Goal: Transaction & Acquisition: Purchase product/service

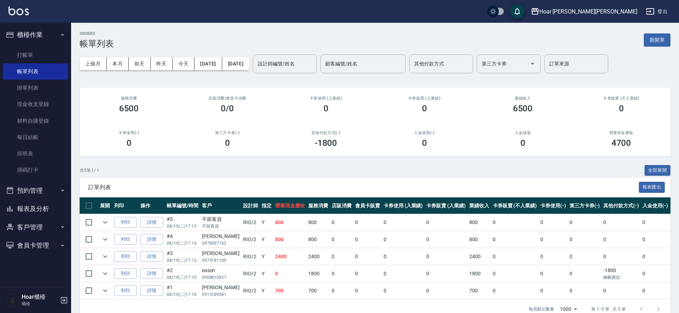
scroll to position [4, 0]
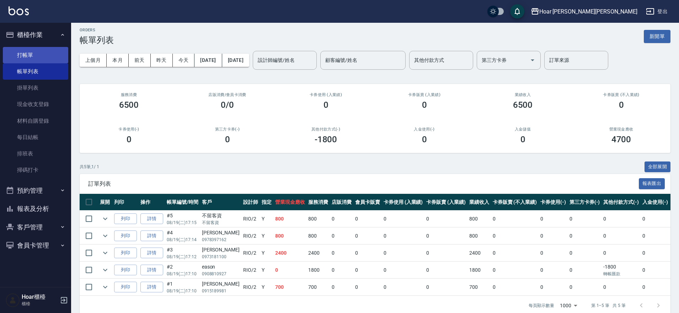
drag, startPoint x: 0, startPoint y: 0, endPoint x: 32, endPoint y: 48, distance: 57.5
click at [33, 46] on ul "打帳單 帳單列表 掛單列表 現金收支登錄 材料自購登錄 每日結帳 排班表 掃碼打卡" at bounding box center [35, 112] width 65 height 137
drag, startPoint x: 30, startPoint y: 52, endPoint x: 77, endPoint y: 59, distance: 47.4
click at [30, 52] on link "打帳單" at bounding box center [35, 55] width 65 height 16
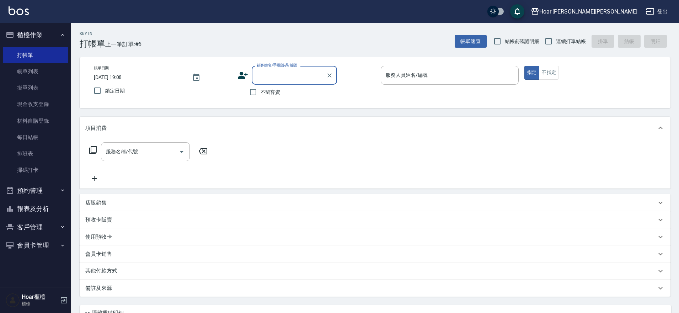
click at [299, 77] on input "顧客姓名/手機號碼/編號" at bounding box center [289, 75] width 68 height 12
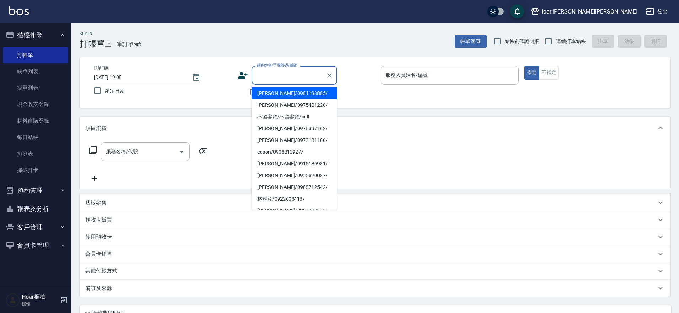
click at [288, 92] on li "[PERSON_NAME]/0981193885/" at bounding box center [294, 93] width 85 height 12
type input "[PERSON_NAME]/0981193885/"
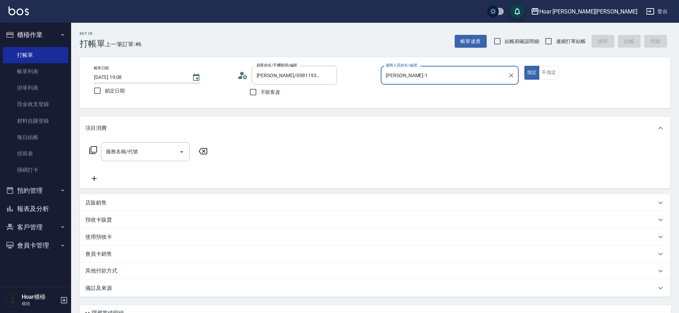
type input "[PERSON_NAME]-1"
click at [134, 153] on input "服務名稱/代號" at bounding box center [140, 151] width 72 height 12
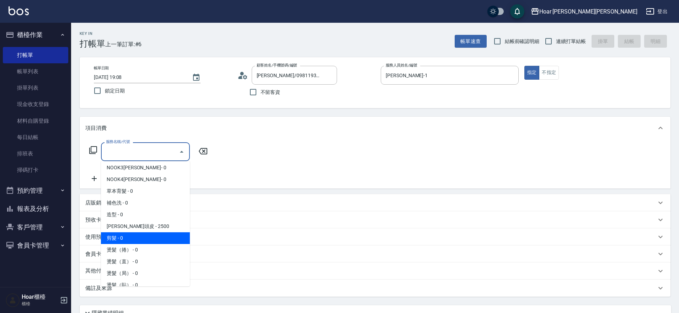
scroll to position [26, 0]
click at [135, 234] on span "剪髮 - 0" at bounding box center [145, 237] width 89 height 12
type input "剪髮(201)"
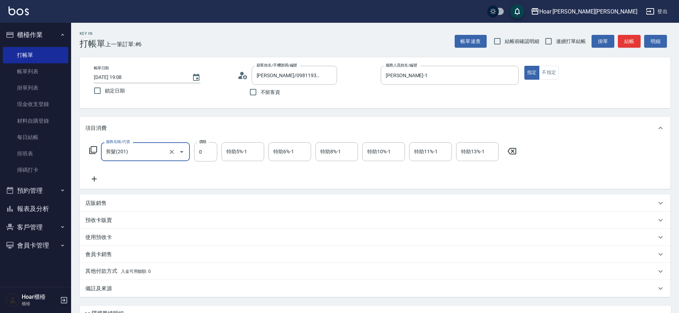
click at [94, 181] on icon at bounding box center [94, 178] width 18 height 9
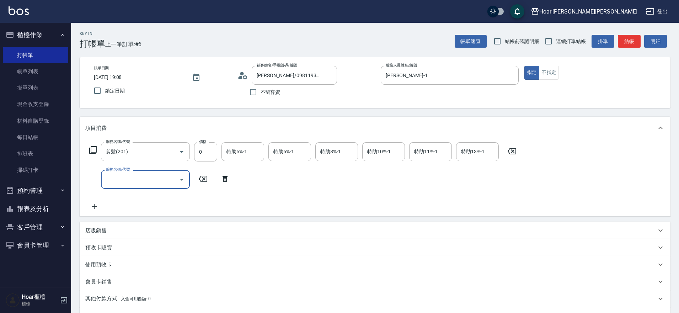
click at [133, 181] on input "服務名稱/代號" at bounding box center [140, 179] width 72 height 12
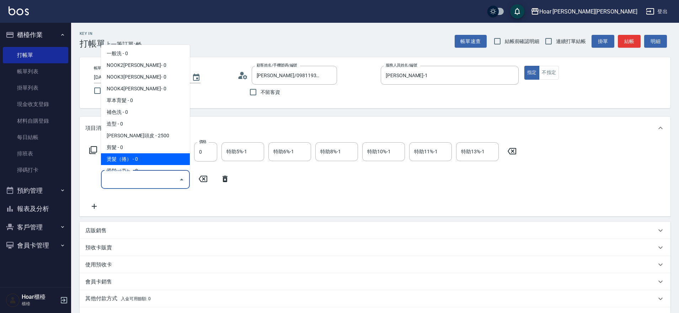
scroll to position [10, 0]
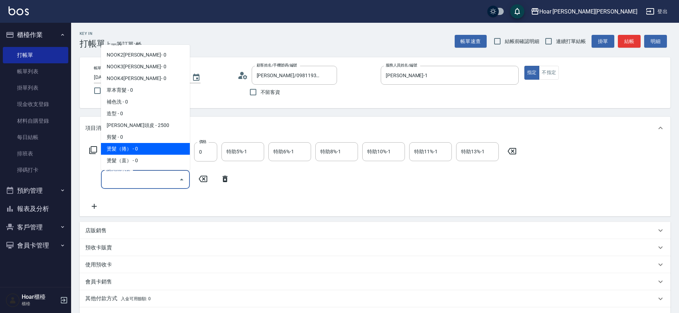
drag, startPoint x: 134, startPoint y: 147, endPoint x: 110, endPoint y: 172, distance: 34.7
click at [134, 147] on span "燙髮（捲） - 0" at bounding box center [145, 149] width 89 height 12
type input "燙髮（捲）(301)"
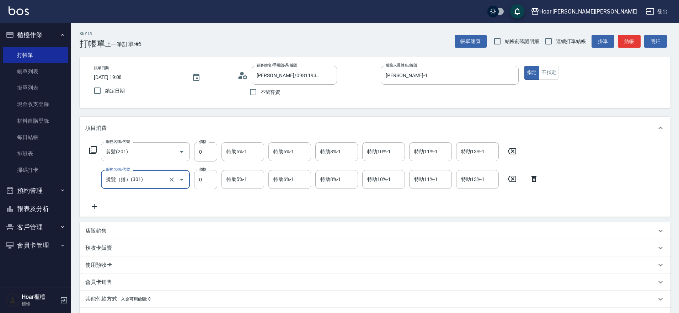
drag, startPoint x: 96, startPoint y: 206, endPoint x: 100, endPoint y: 206, distance: 4.6
click at [100, 206] on icon at bounding box center [94, 206] width 18 height 9
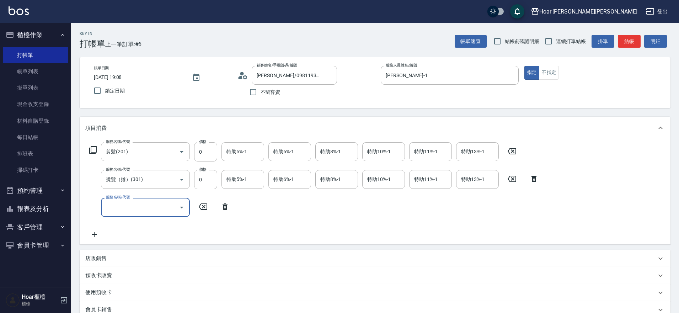
click at [135, 204] on input "服務名稱/代號" at bounding box center [140, 207] width 72 height 12
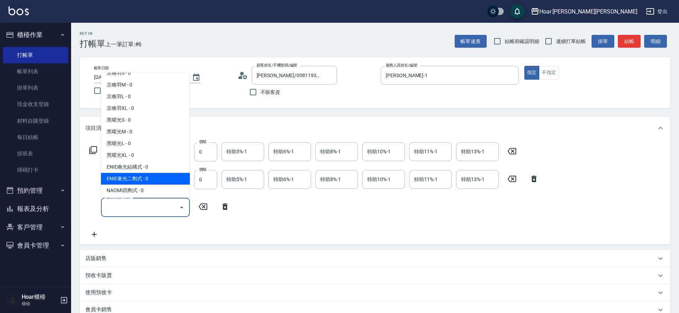
scroll to position [255, 0]
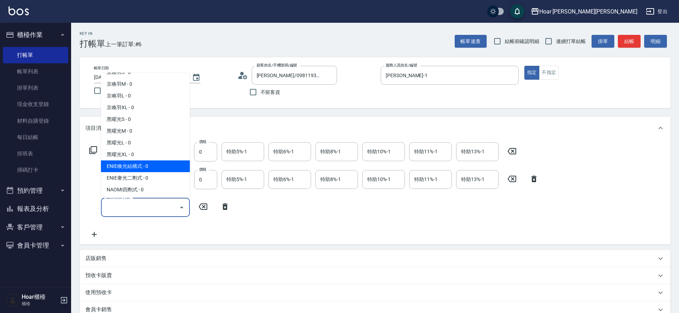
click at [144, 167] on span "ENIE喚光結構式 - 0" at bounding box center [145, 166] width 89 height 12
type input "ENIE喚光結構式(609)"
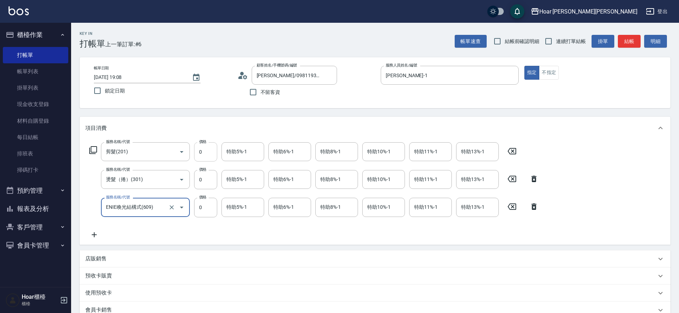
click at [216, 160] on input "0" at bounding box center [205, 151] width 23 height 19
click at [210, 153] on input "0" at bounding box center [205, 151] width 23 height 19
type input "800"
click at [208, 177] on input "0" at bounding box center [205, 179] width 23 height 19
type input "3400"
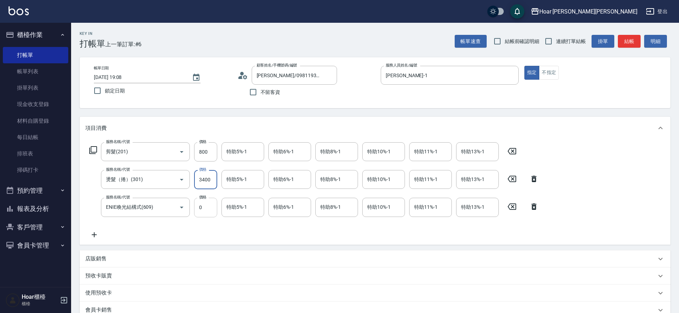
click at [211, 214] on input "0" at bounding box center [205, 207] width 23 height 19
type input "1440"
click at [213, 230] on div "服務名稱/代號 剪髮(201) 服務名稱/代號 價格 800 價格 特助5%-1 特助5%-1 特助6%-1 特助6%-1 特助8%-1 特助8%-1 特助1…" at bounding box center [313, 190] width 457 height 96
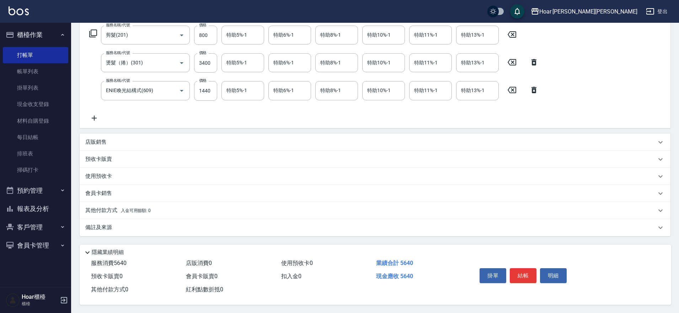
scroll to position [120, 0]
click at [101, 194] on div "會員卡銷售" at bounding box center [375, 192] width 590 height 17
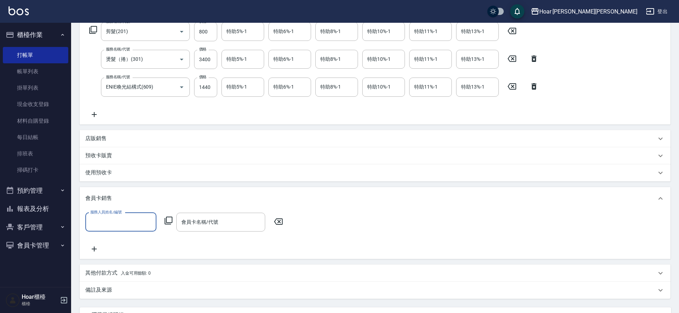
scroll to position [0, 0]
click at [99, 218] on input "服務人員姓名/編號" at bounding box center [120, 222] width 65 height 12
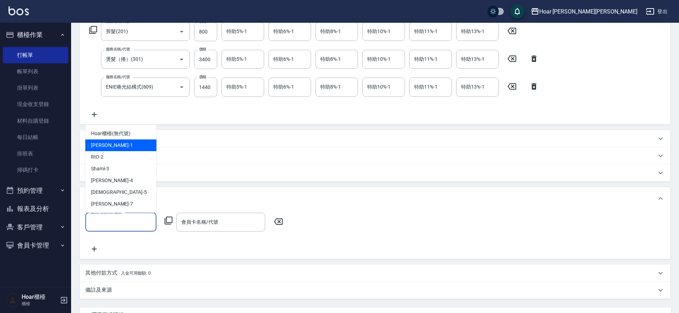
click at [105, 147] on span "Hugo -1" at bounding box center [112, 144] width 42 height 7
type input "[PERSON_NAME]-1"
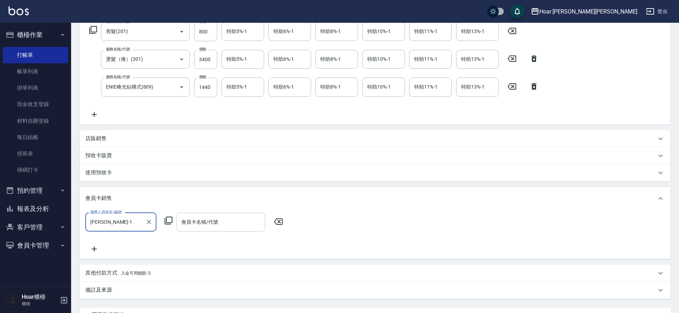
click at [216, 229] on div "會員卡名稱/代號" at bounding box center [220, 221] width 89 height 19
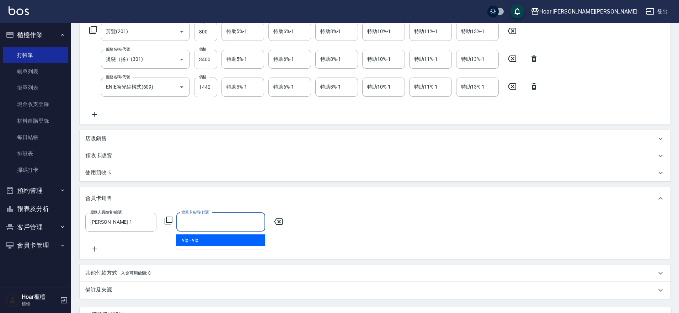
click at [209, 238] on span "vip - vip" at bounding box center [220, 240] width 89 height 12
type input "vip-365天"
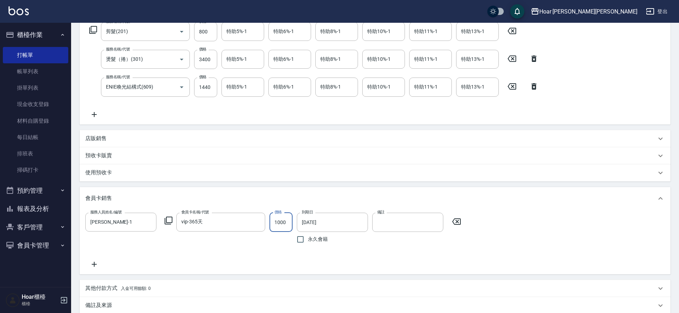
click at [226, 247] on div "服務人員姓名/編號 Hugo-1 服務人員姓名/編號 會員卡名稱/代號 vip-365天 會員卡名稱/代號 價格 1000 價格 到期日 2026/08/19…" at bounding box center [374, 240] width 579 height 56
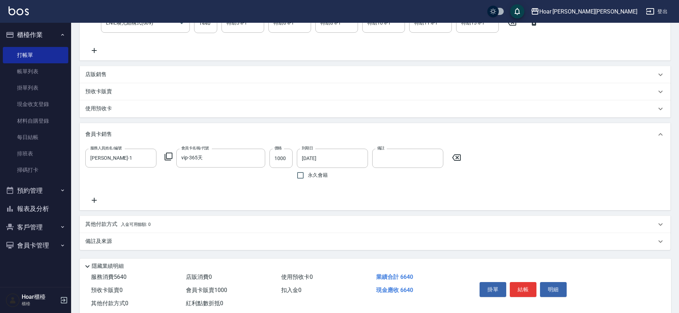
scroll to position [184, 0]
click at [140, 227] on span "入金可用餘額: 0" at bounding box center [136, 224] width 30 height 5
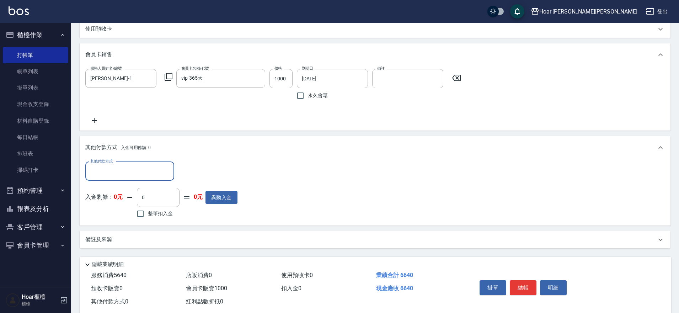
scroll to position [279, 0]
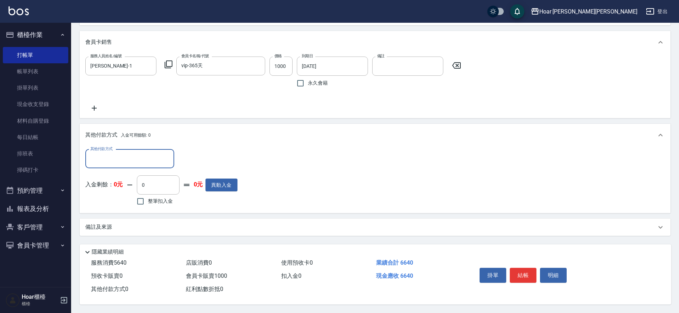
click at [136, 156] on input "其他付款方式" at bounding box center [129, 158] width 82 height 12
click at [110, 195] on span "信用卡" at bounding box center [129, 200] width 89 height 12
type input "信用卡"
type input "1000"
click at [291, 166] on div "其他付款方式 信用卡 其他付款方式 信用卡金額 1000 信用卡金額 入金剩餘： 0元 0 ​ 整筆扣入金 0元 異動入金" at bounding box center [374, 178] width 579 height 58
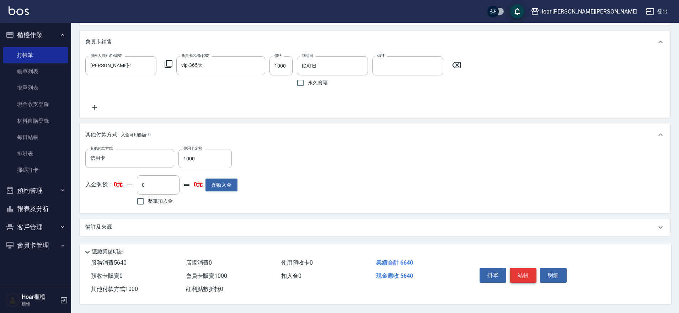
click at [528, 276] on button "結帳" at bounding box center [522, 275] width 27 height 15
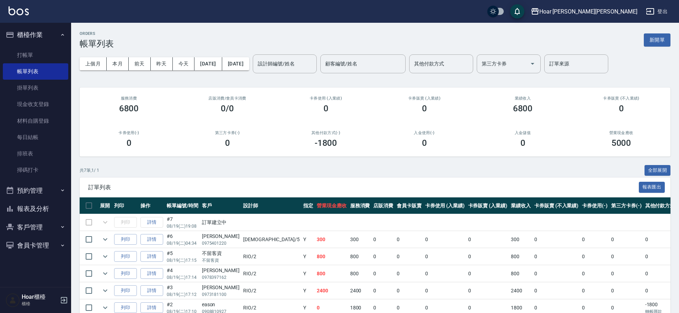
scroll to position [0, 2]
drag, startPoint x: 14, startPoint y: 51, endPoint x: 21, endPoint y: 54, distance: 8.3
click at [14, 51] on link "打帳單" at bounding box center [35, 55] width 65 height 16
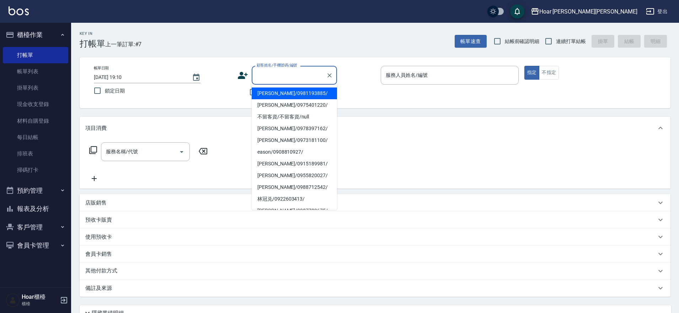
click at [279, 71] on input "顧客姓名/手機號碼/編號" at bounding box center [289, 75] width 68 height 12
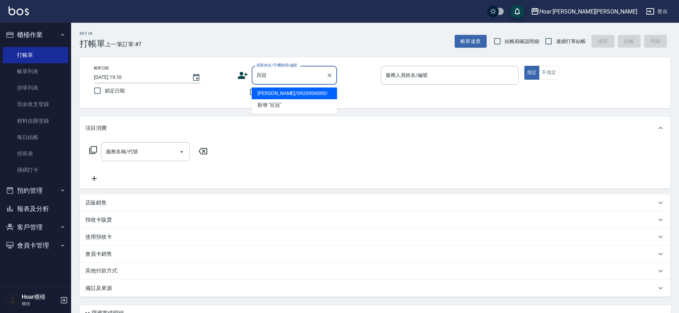
click at [289, 94] on li "呂冠儀/0920006000/" at bounding box center [294, 93] width 85 height 12
type input "呂冠儀/0920006000/"
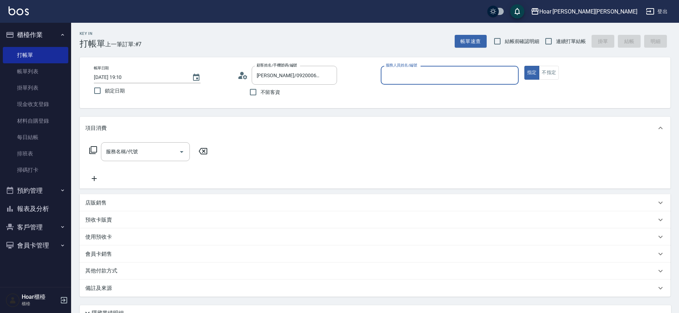
type input "RIO-2"
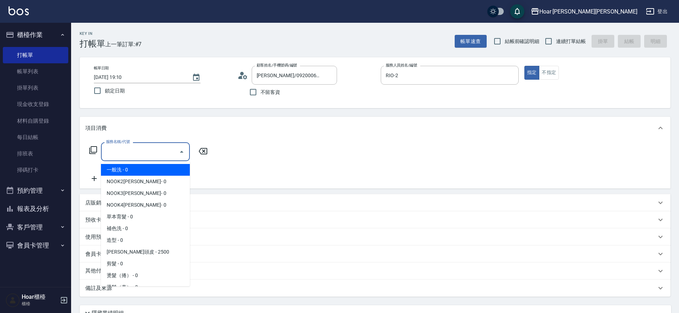
click at [169, 151] on input "服務名稱/代號" at bounding box center [140, 151] width 72 height 12
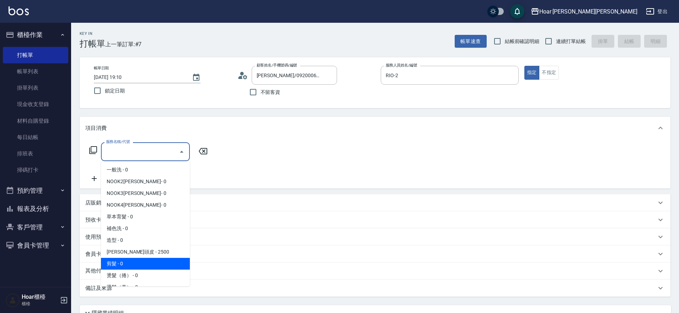
click at [117, 264] on span "剪髮 - 0" at bounding box center [145, 264] width 89 height 12
type input "剪髮(201)"
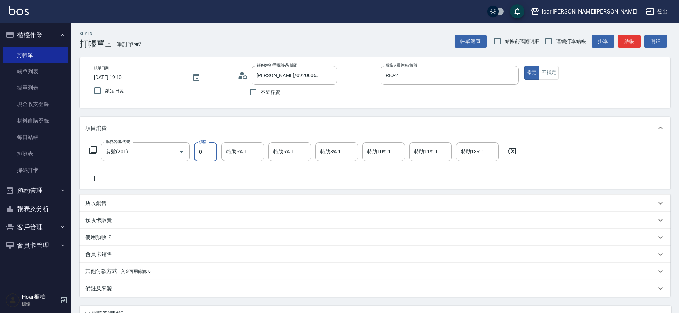
click at [204, 153] on input "0" at bounding box center [205, 151] width 23 height 19
drag, startPoint x: 174, startPoint y: 173, endPoint x: 167, endPoint y: 173, distance: 7.1
click at [174, 174] on div "服務名稱/代號 剪髮(201) 服務名稱/代號 價格 800 價格 特助5%-1 特助5%-1 特助6%-1 特助6%-1 特助8%-1 特助8%-1 特助1…" at bounding box center [302, 162] width 435 height 41
drag, startPoint x: 211, startPoint y: 151, endPoint x: 190, endPoint y: 153, distance: 21.0
click at [190, 153] on div "服務名稱/代號 剪髮(201) 服務名稱/代號 價格 800 價格 特助5%-1 特助5%-1 特助6%-1 特助6%-1 特助8%-1 特助8%-1 特助1…" at bounding box center [302, 151] width 435 height 19
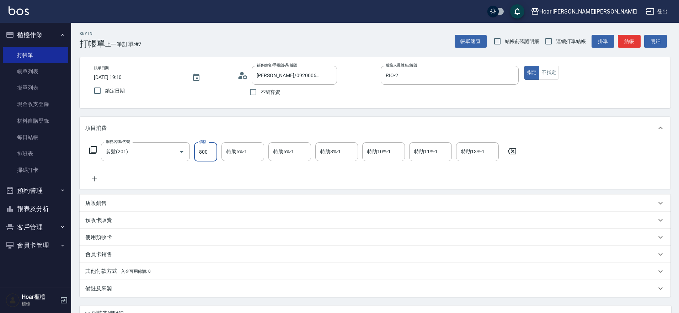
click at [203, 152] on input "800" at bounding box center [205, 151] width 23 height 19
type input "700"
click at [261, 178] on div "服務名稱/代號 剪髮(201) 服務名稱/代號 價格 700 價格 特助5%-1 特助5%-1 特助6%-1 特助6%-1 特助8%-1 特助8%-1 特助1…" at bounding box center [302, 162] width 435 height 41
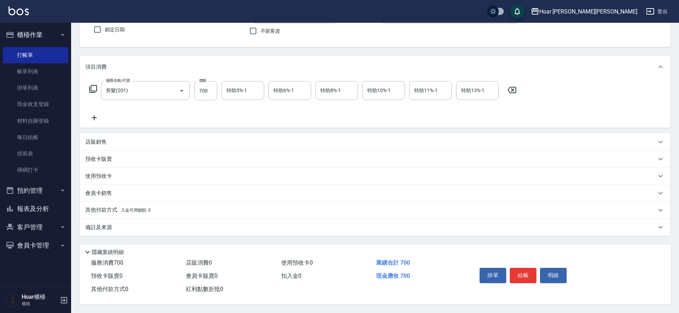
click at [99, 206] on p "其他付款方式 入金可用餘額: 0" at bounding box center [117, 210] width 65 height 8
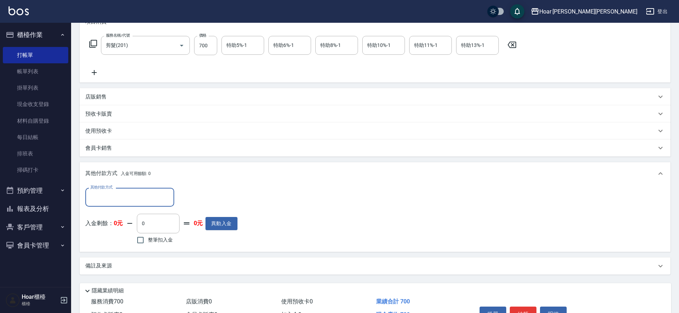
scroll to position [148, 0]
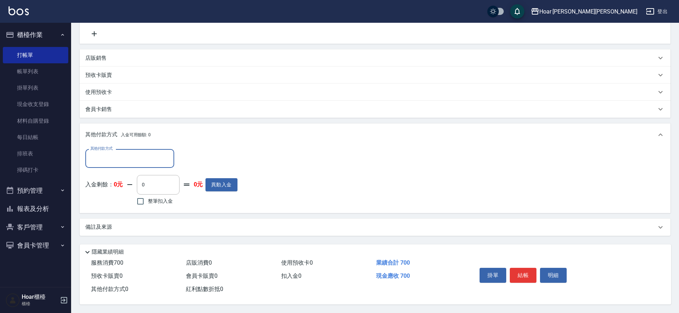
click at [116, 155] on input "其他付款方式" at bounding box center [129, 158] width 82 height 12
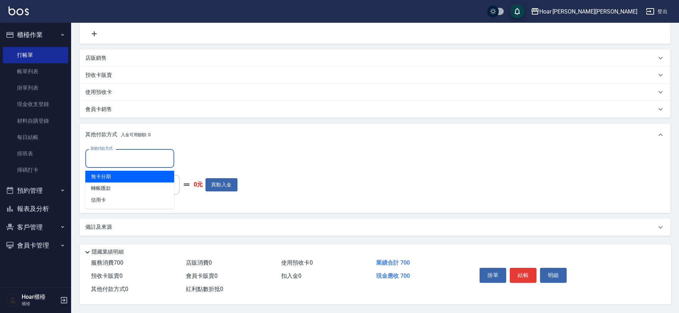
click at [393, 160] on div "其他付款方式 其他付款方式 入金剩餘： 0元 0 ​ 整筆扣入金 0元 異動入金" at bounding box center [374, 178] width 579 height 58
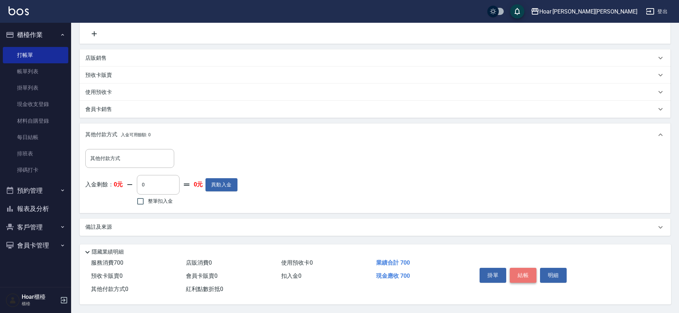
click at [518, 268] on button "結帳" at bounding box center [522, 275] width 27 height 15
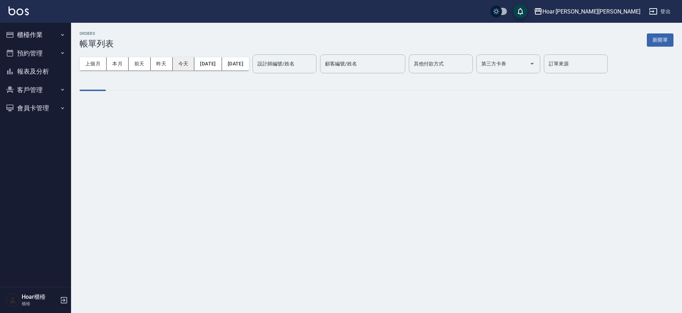
click at [182, 64] on button "今天" at bounding box center [184, 63] width 22 height 13
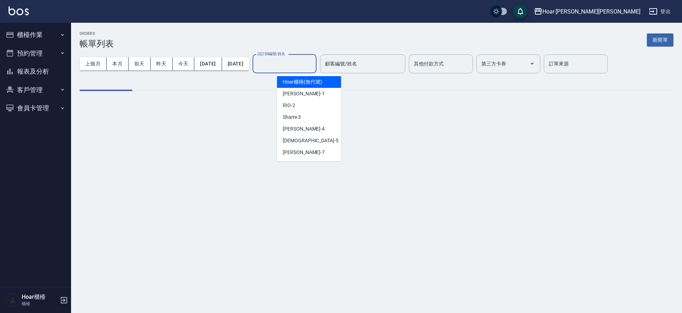
click at [282, 62] on input "設計師編號/姓名" at bounding box center [285, 64] width 58 height 12
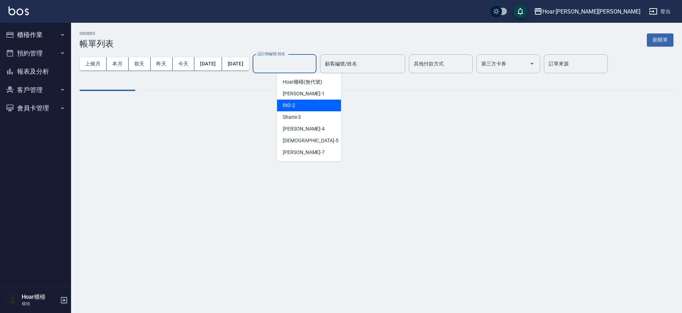
drag, startPoint x: 290, startPoint y: 102, endPoint x: 287, endPoint y: 98, distance: 4.5
click at [290, 102] on span "RIO -2" at bounding box center [289, 105] width 12 height 7
type input "RIO-2"
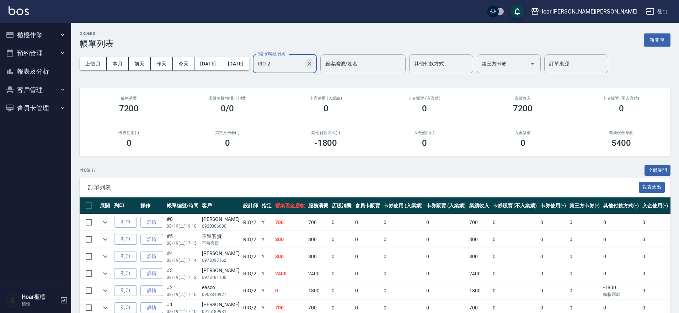
click at [313, 61] on icon "Clear" at bounding box center [309, 63] width 7 height 7
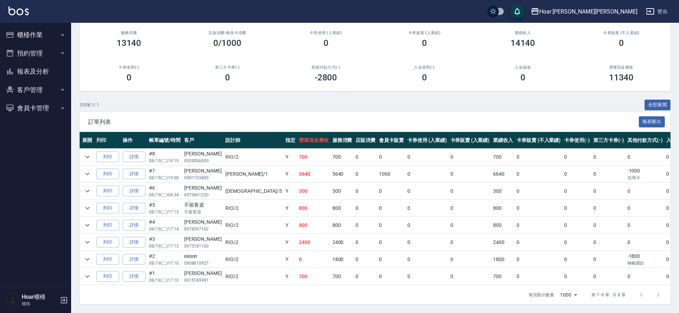
scroll to position [0, 21]
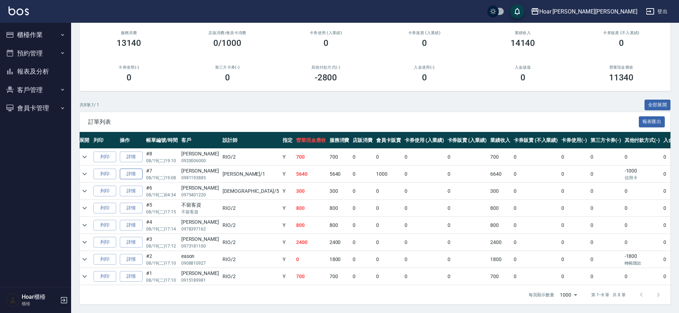
click at [128, 168] on link "詳情" at bounding box center [131, 173] width 23 height 11
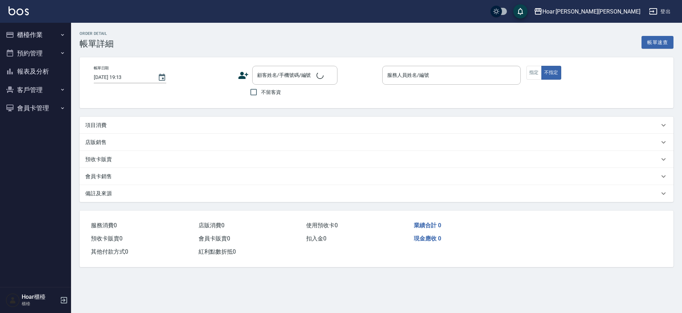
type input "[DATE] 19:08"
type input "[PERSON_NAME]-1"
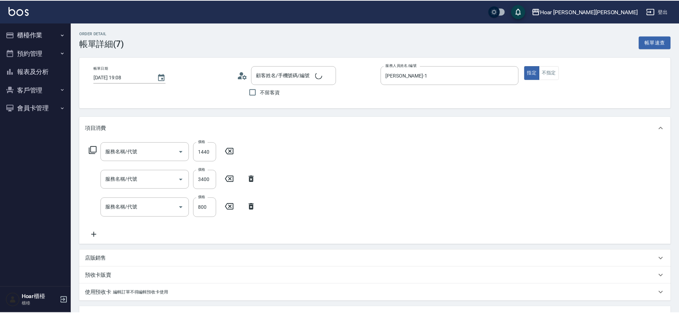
scroll to position [12, 0]
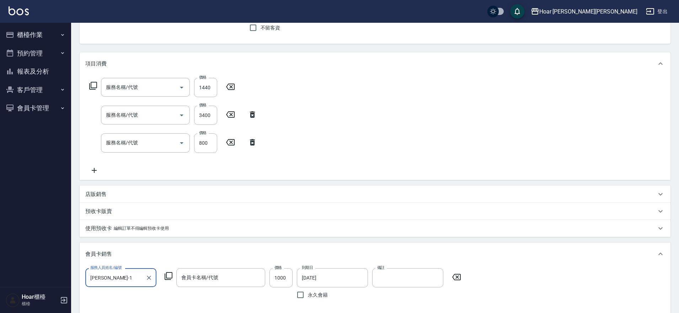
type input "ENIE喚光結構式(609)"
type input "燙髮（捲）(301)"
type input "剪髮(201)"
type input "[PERSON_NAME]/0981193885/"
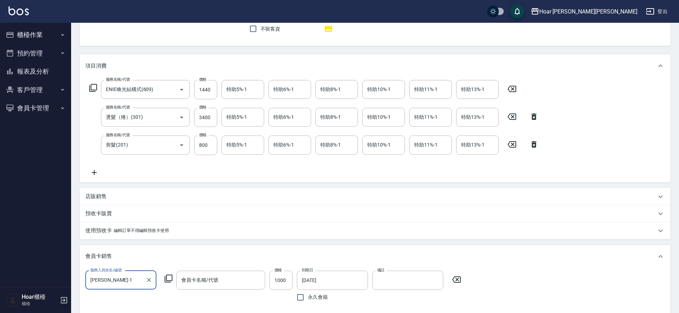
type input "vip-365天"
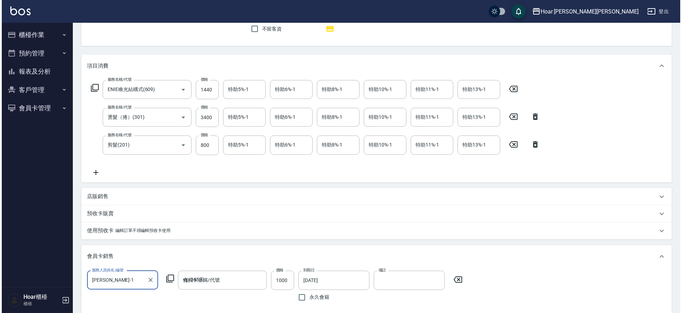
scroll to position [0, 0]
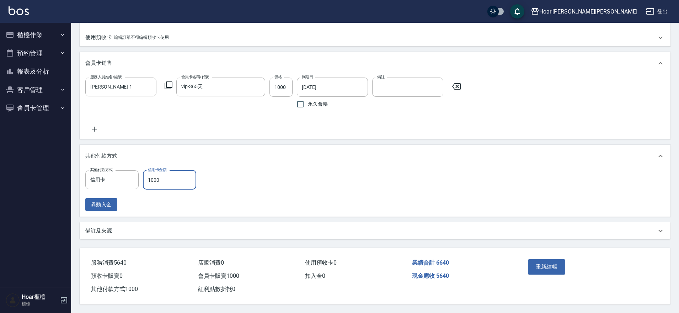
click at [187, 179] on input "1000" at bounding box center [169, 179] width 53 height 19
type input "6640"
click at [537, 272] on div "重新結帳" at bounding box center [557, 271] width 64 height 31
click at [530, 267] on button "重新結帳" at bounding box center [547, 266] width 38 height 15
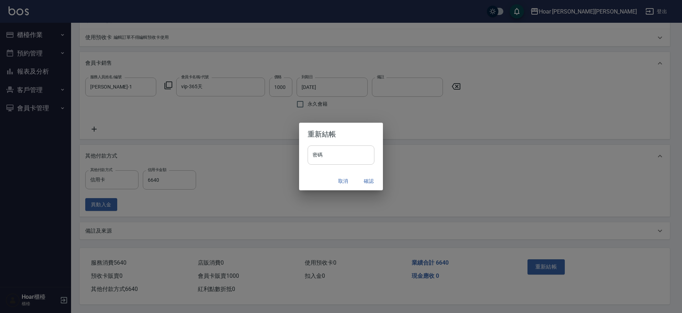
click at [350, 154] on input "密碼" at bounding box center [341, 154] width 67 height 19
type input "********"
click at [350, 154] on input "********" at bounding box center [341, 154] width 67 height 19
click at [373, 185] on button "確認" at bounding box center [368, 180] width 23 height 13
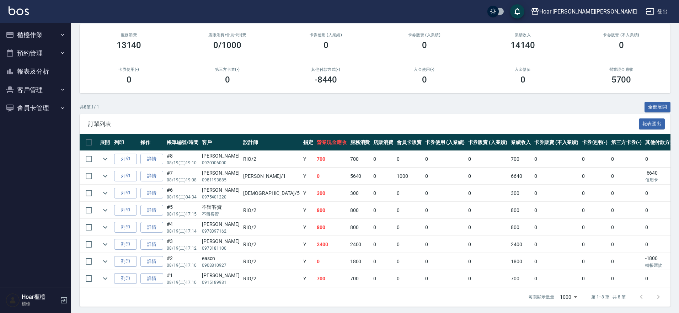
scroll to position [71, 0]
